Goal: Information Seeking & Learning: Learn about a topic

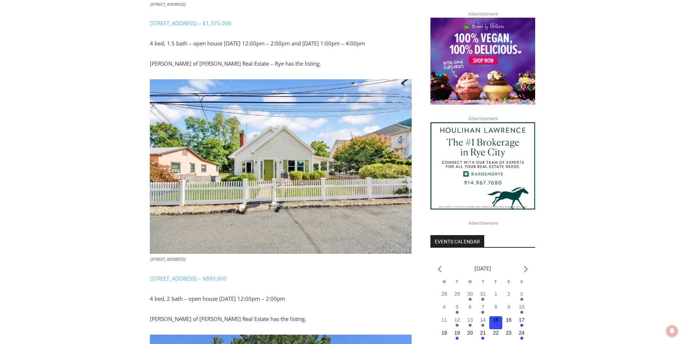
scroll to position [599, 0]
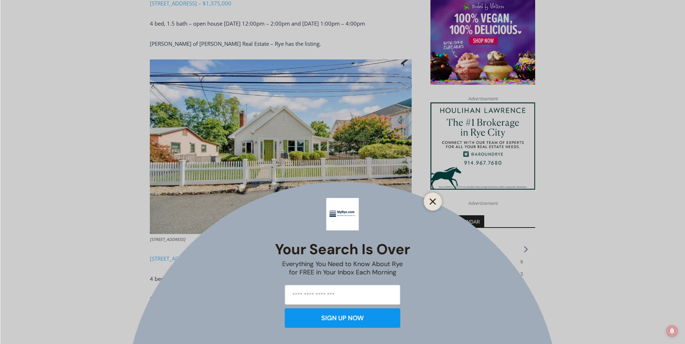
click at [434, 200] on line "Close" at bounding box center [432, 201] width 5 height 5
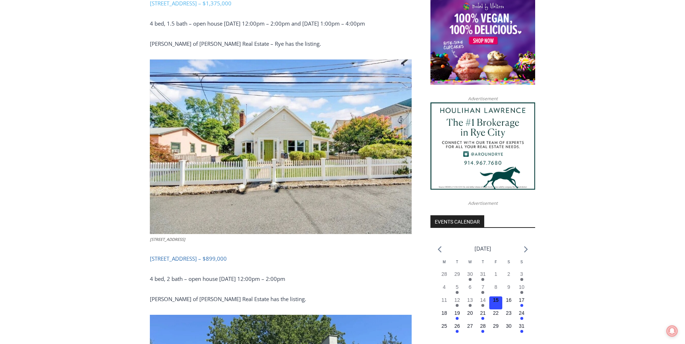
click at [187, 255] on span "32 Ridgeland Terrace, Rye – $899,000" at bounding box center [188, 258] width 77 height 7
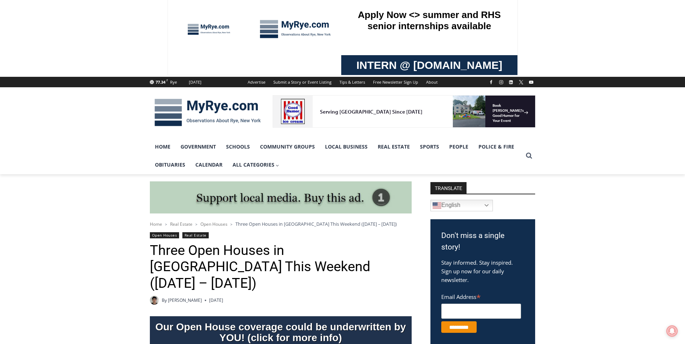
scroll to position [0, 0]
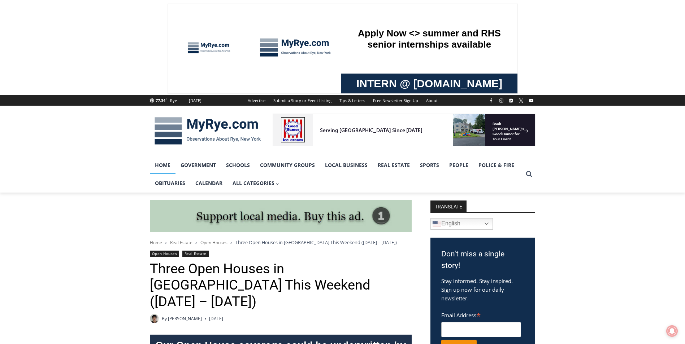
click at [156, 165] on link "Home" at bounding box center [163, 165] width 26 height 18
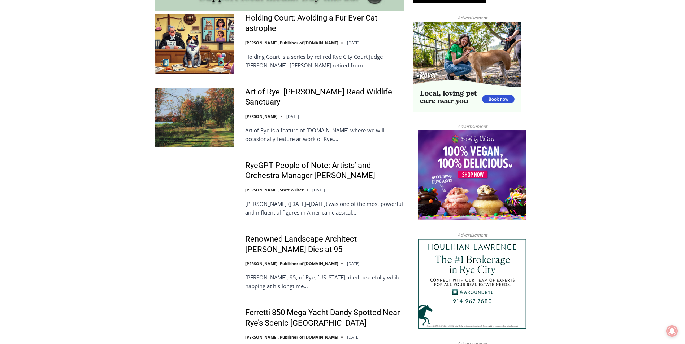
scroll to position [709, 0]
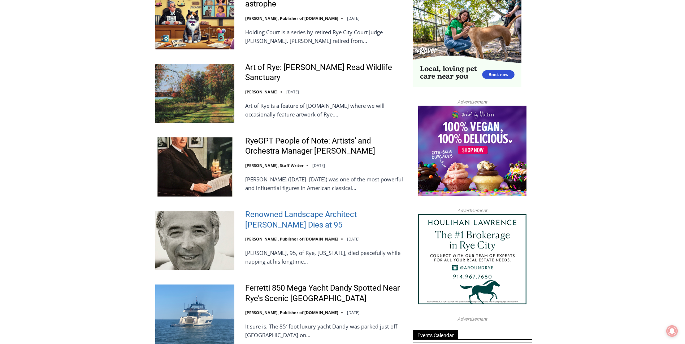
click at [296, 214] on link "Renowned Landscape Architect Peter Rolland Dies at 95" at bounding box center [324, 220] width 158 height 21
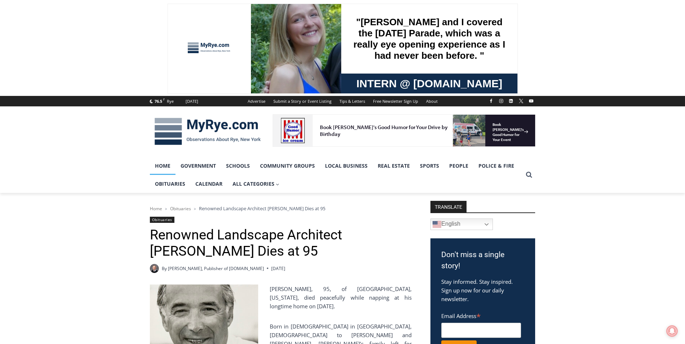
click at [165, 162] on link "Home" at bounding box center [163, 166] width 26 height 18
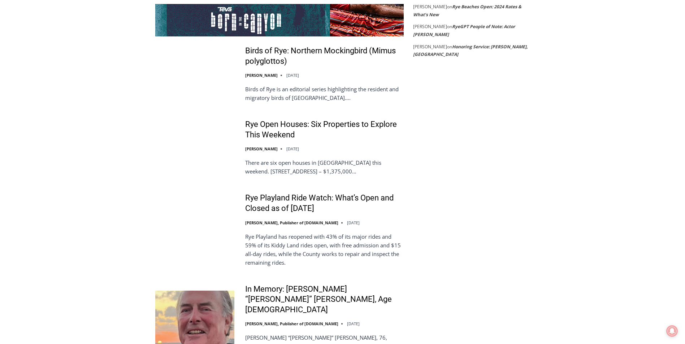
scroll to position [1431, 0]
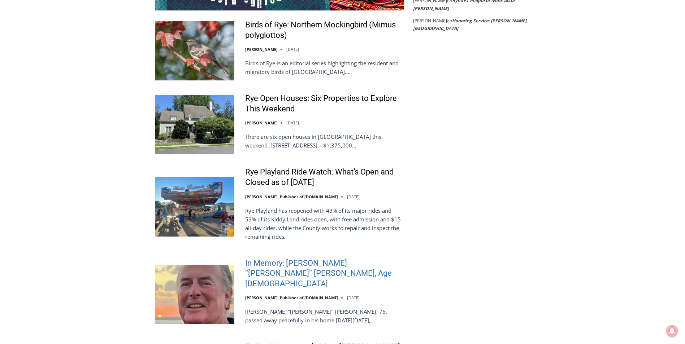
click at [284, 258] on link "In Memory: Richard “Dick” Austin Langeloh, Age 76" at bounding box center [324, 273] width 158 height 31
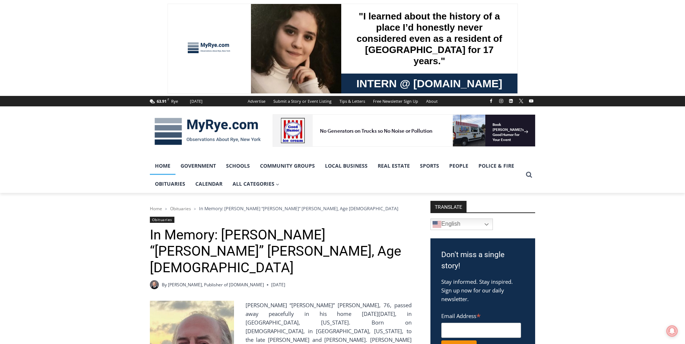
click at [160, 165] on link "Home" at bounding box center [163, 166] width 26 height 18
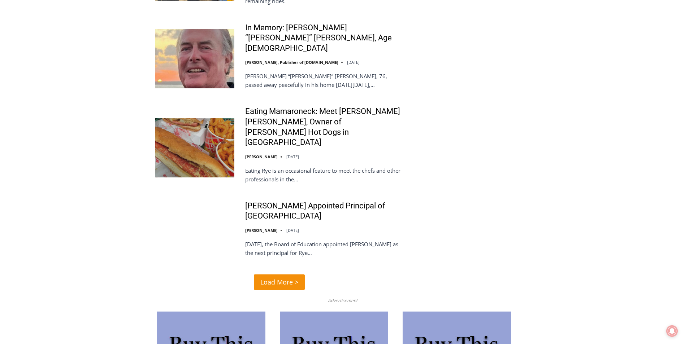
scroll to position [1684, 0]
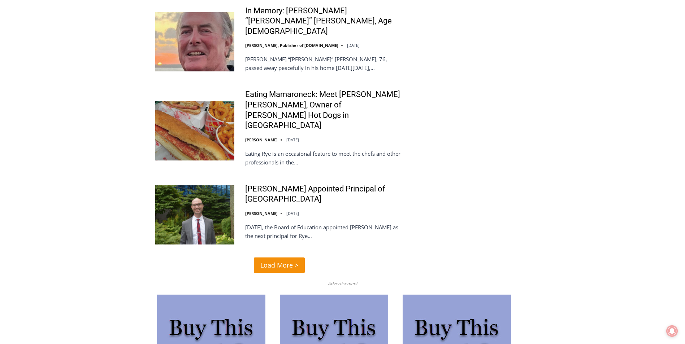
click at [279, 260] on span "Load More >" at bounding box center [279, 265] width 38 height 10
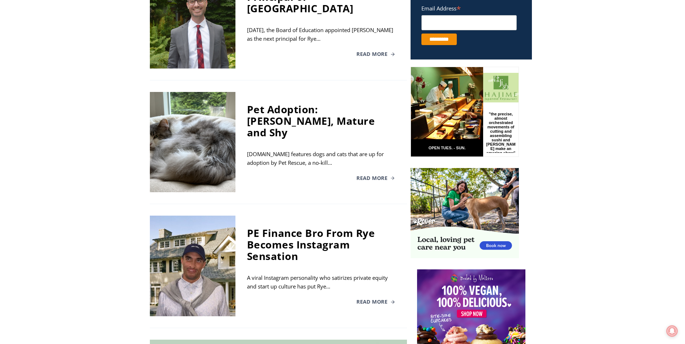
scroll to position [361, 0]
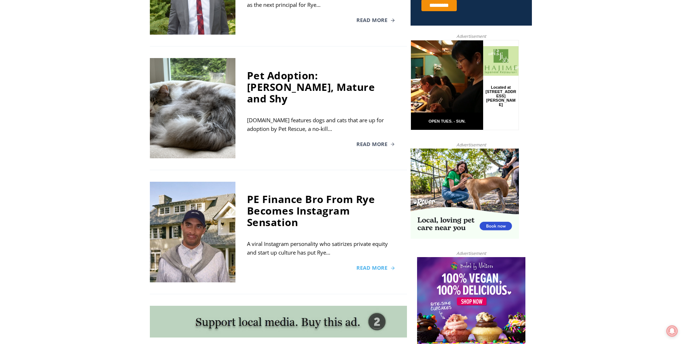
click at [373, 266] on span "Read More" at bounding box center [371, 268] width 31 height 5
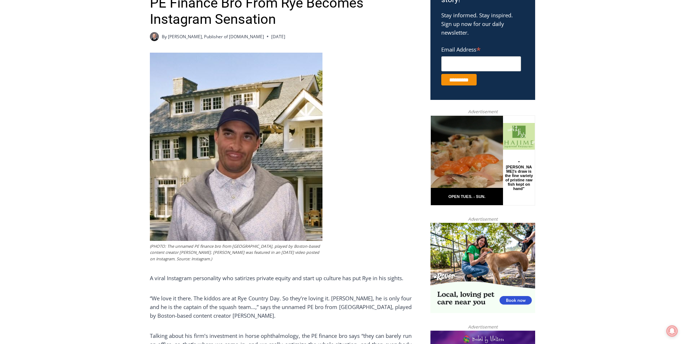
scroll to position [22, 0]
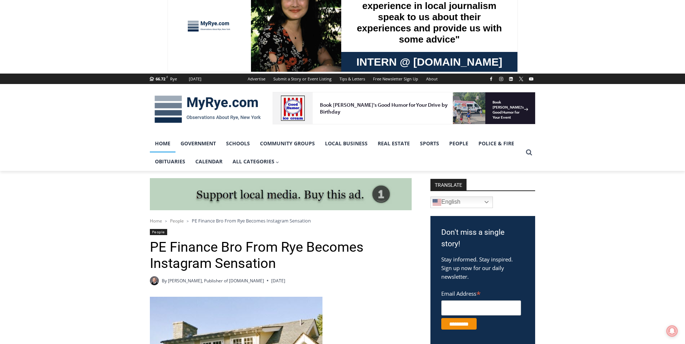
click at [166, 140] on link "Home" at bounding box center [163, 144] width 26 height 18
